Goal: Transaction & Acquisition: Purchase product/service

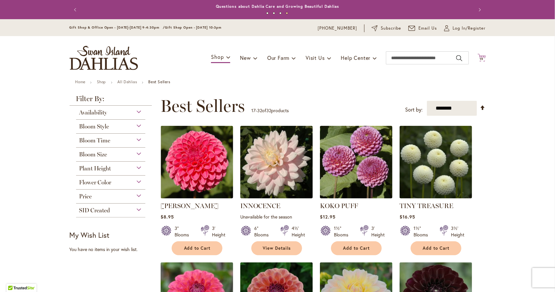
click at [481, 56] on icon at bounding box center [482, 58] width 8 height 8
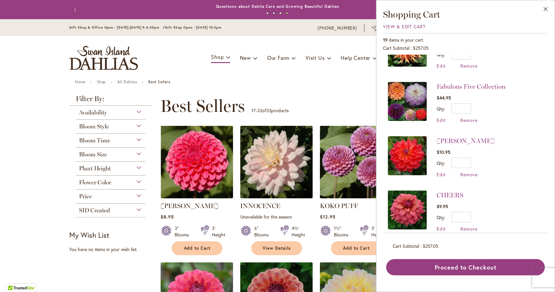
scroll to position [574, 0]
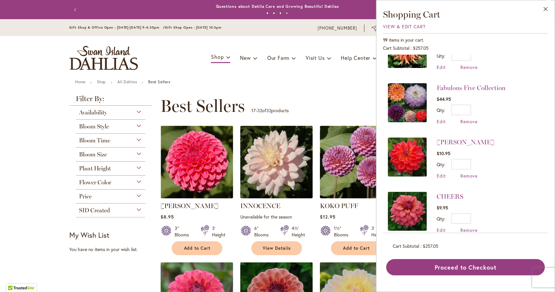
click at [418, 97] on img at bounding box center [407, 102] width 39 height 39
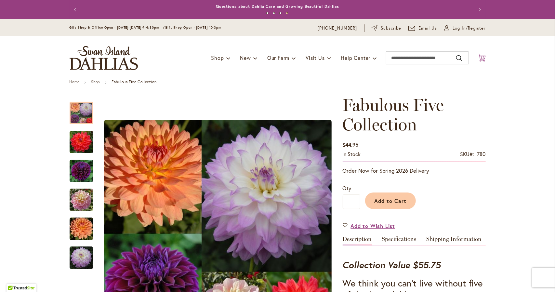
click at [483, 57] on icon "Cart .cls-1 { fill: #231f20; }" at bounding box center [482, 58] width 8 height 8
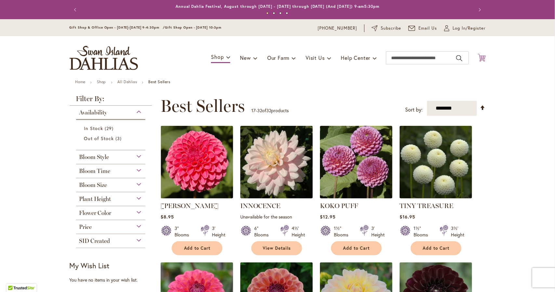
click at [483, 58] on icon "Cart .cls-1 { fill: #231f20; }" at bounding box center [482, 58] width 8 height 8
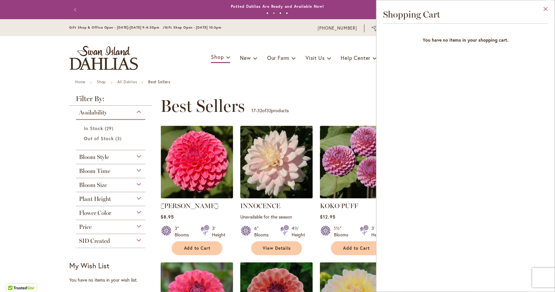
click at [544, 11] on button "Close" at bounding box center [546, 10] width 18 height 20
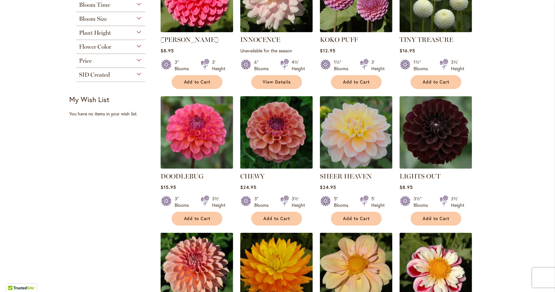
scroll to position [166, 0]
